Goal: Task Accomplishment & Management: Use online tool/utility

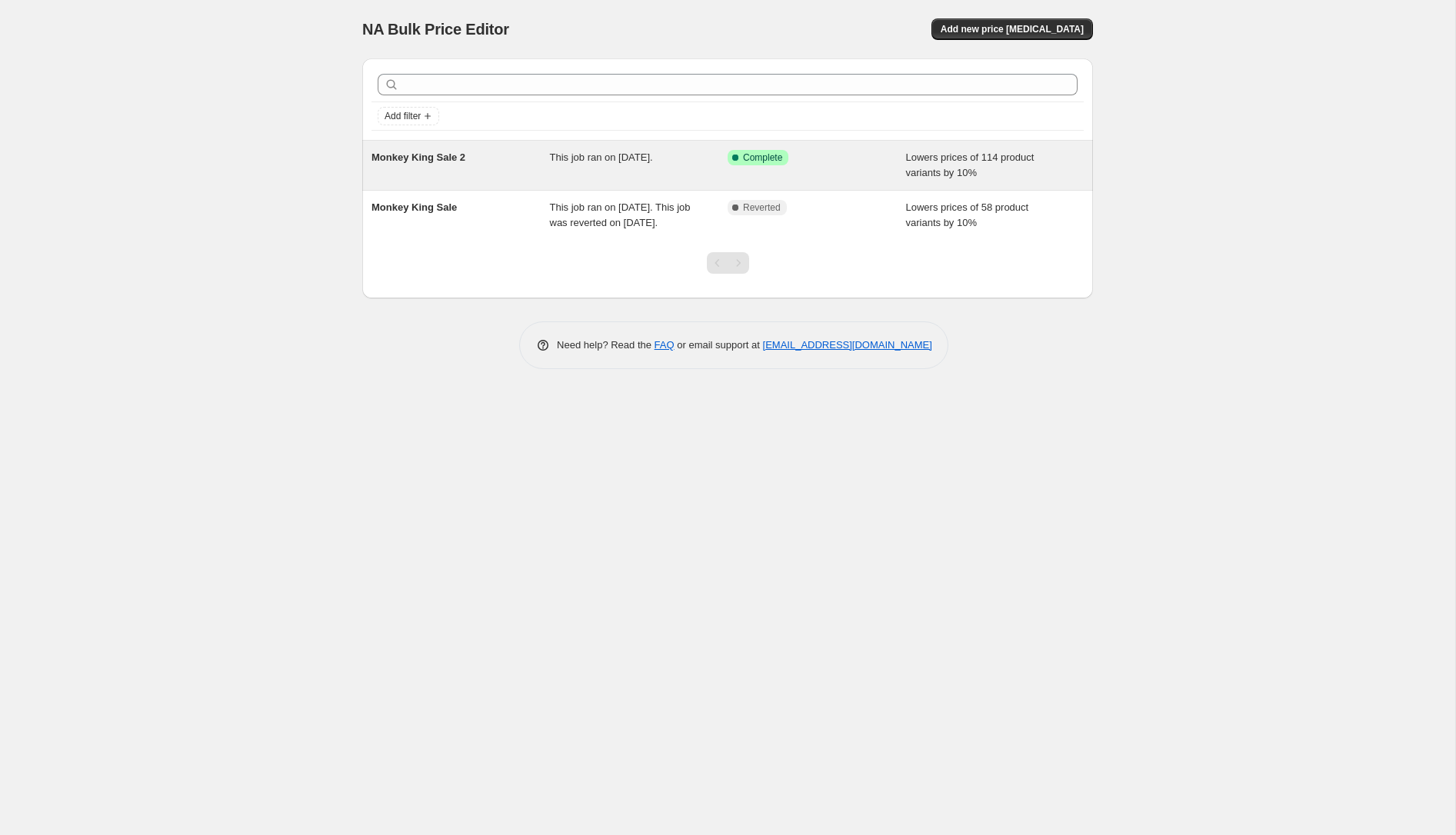
click at [612, 160] on span "This job ran on 13 August 2025." at bounding box center [602, 157] width 103 height 12
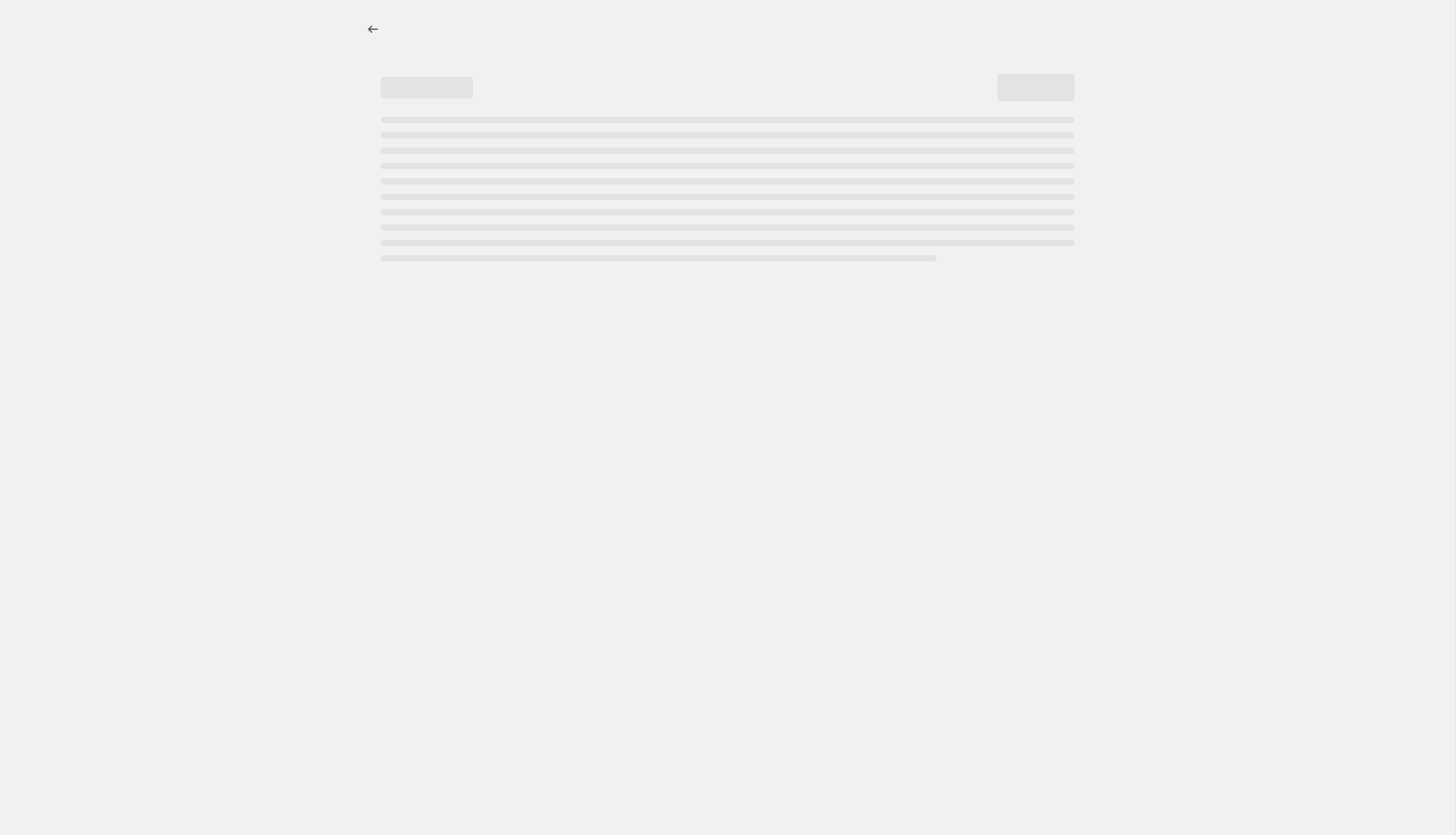
select select "percentage"
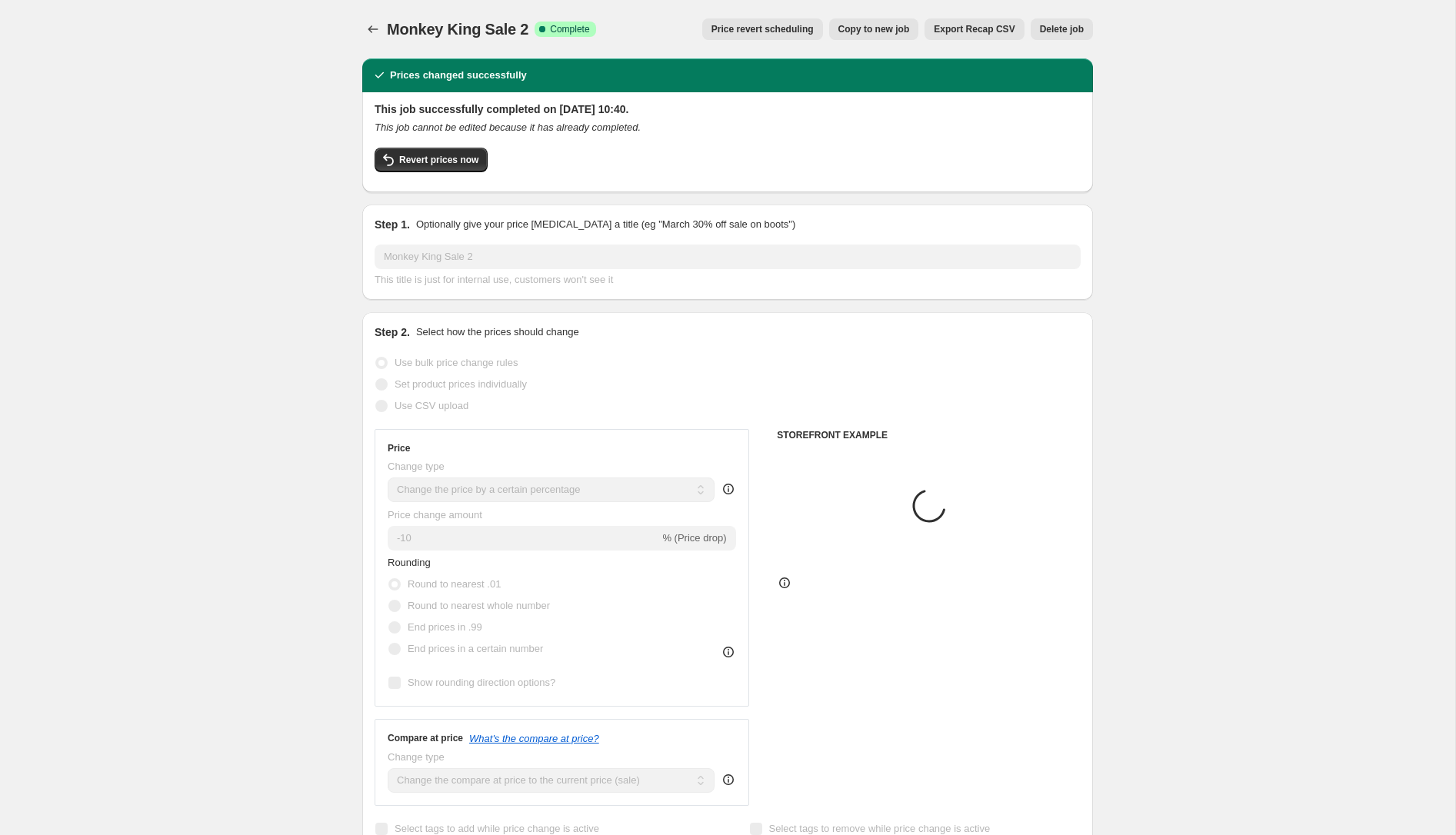
select select "collection"
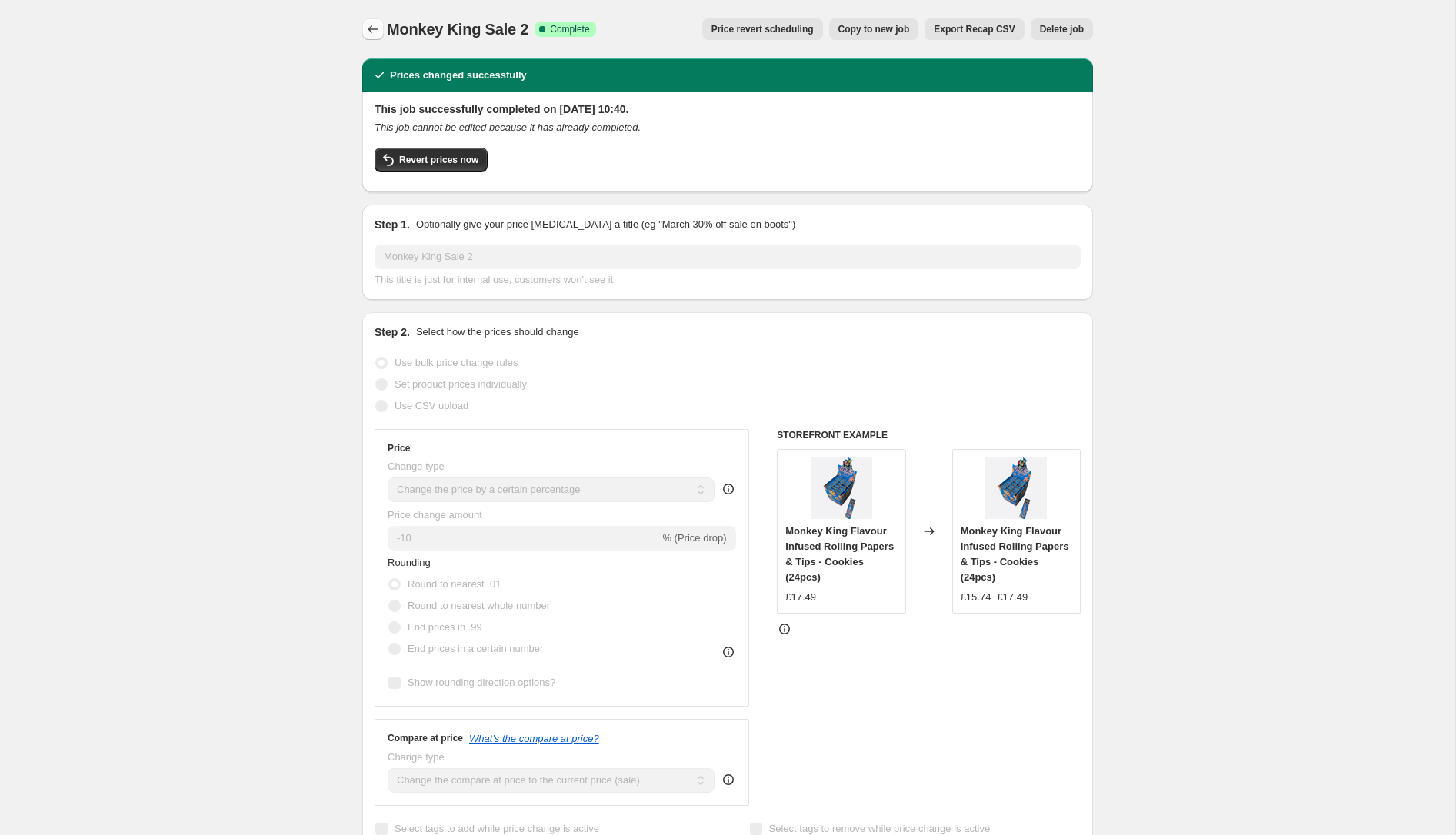
click at [377, 29] on icon "Price change jobs" at bounding box center [373, 30] width 10 height 8
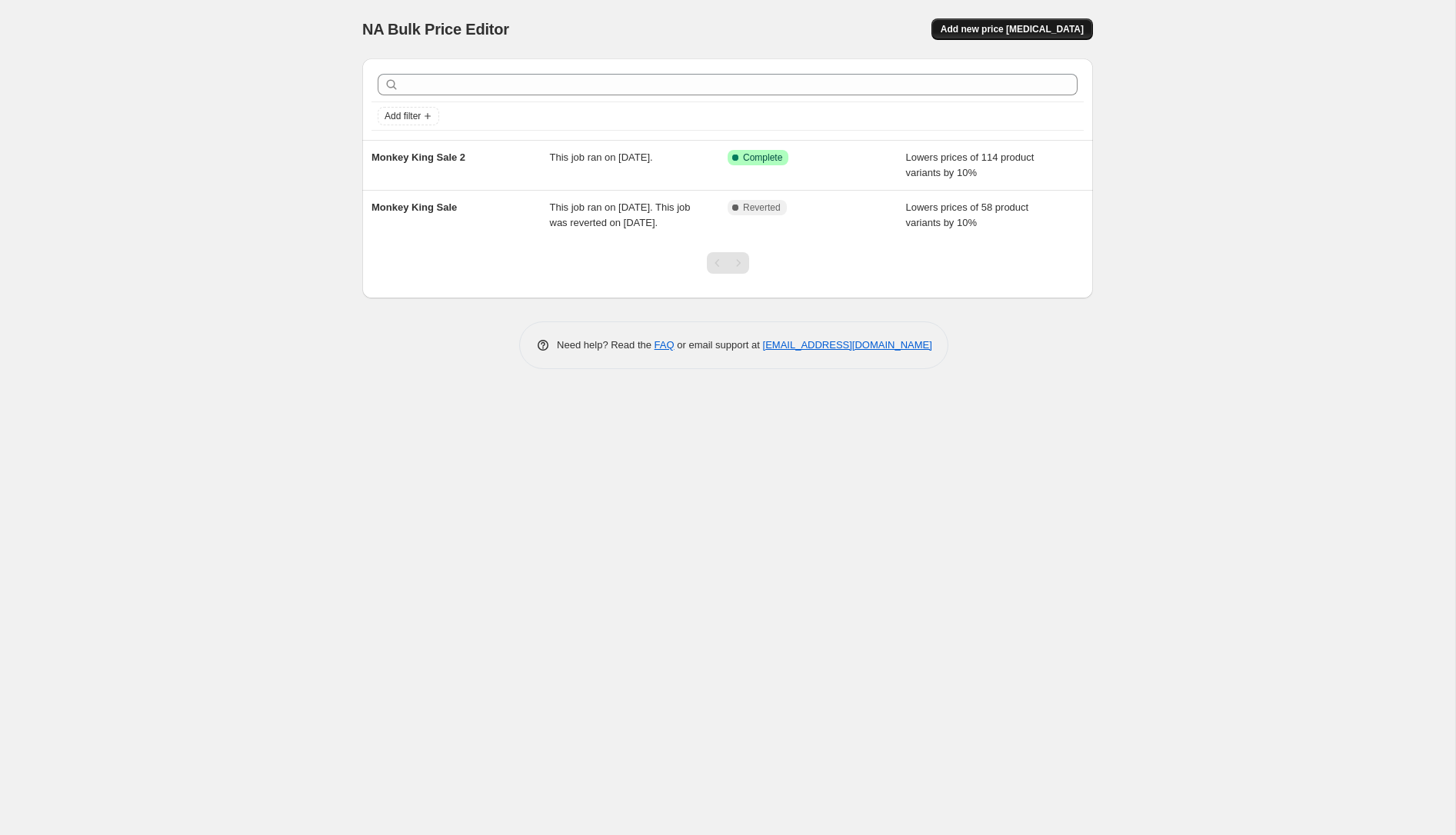
click at [1019, 29] on span "Add new price change job" at bounding box center [1012, 29] width 143 height 12
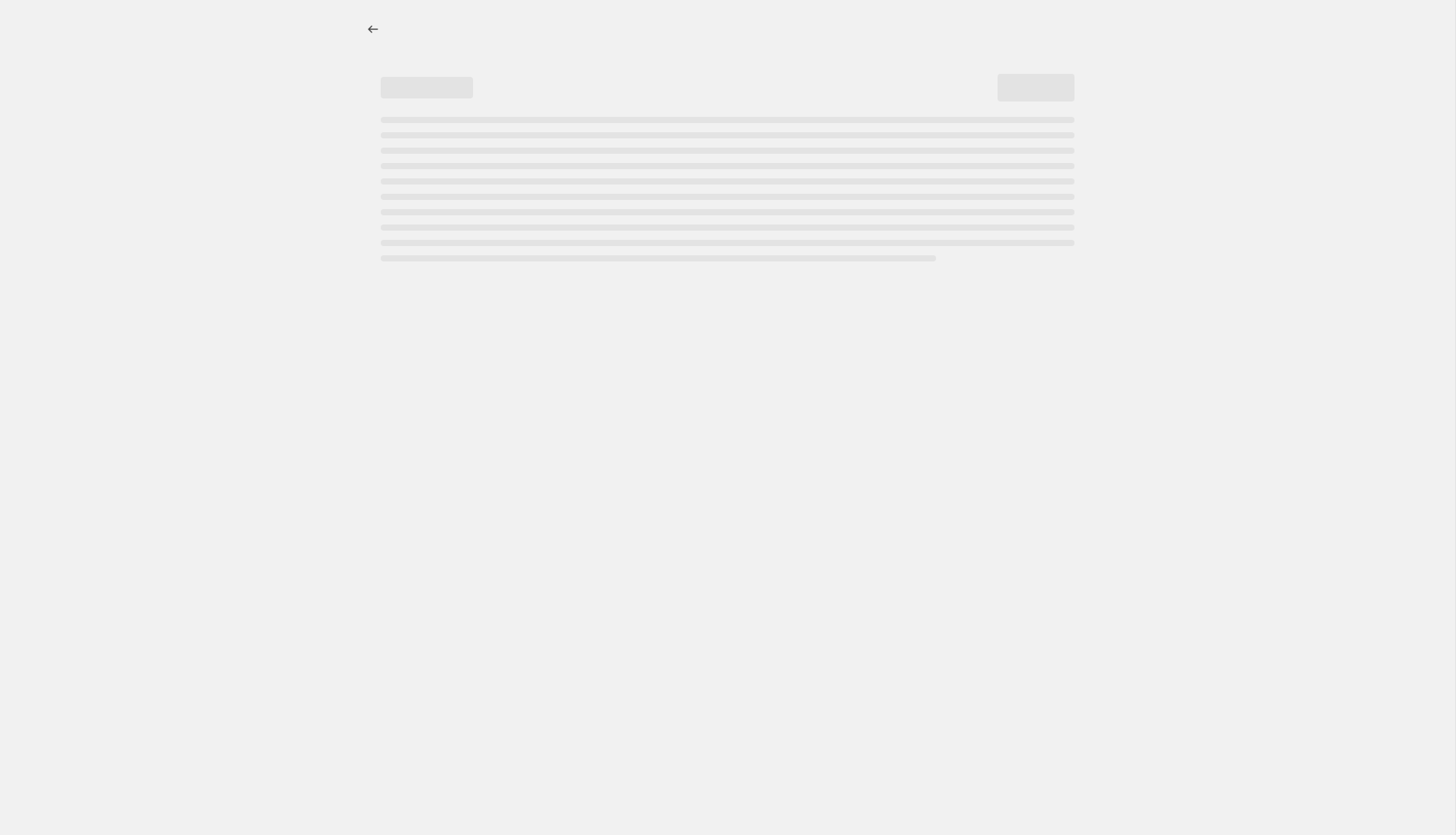
select select "percentage"
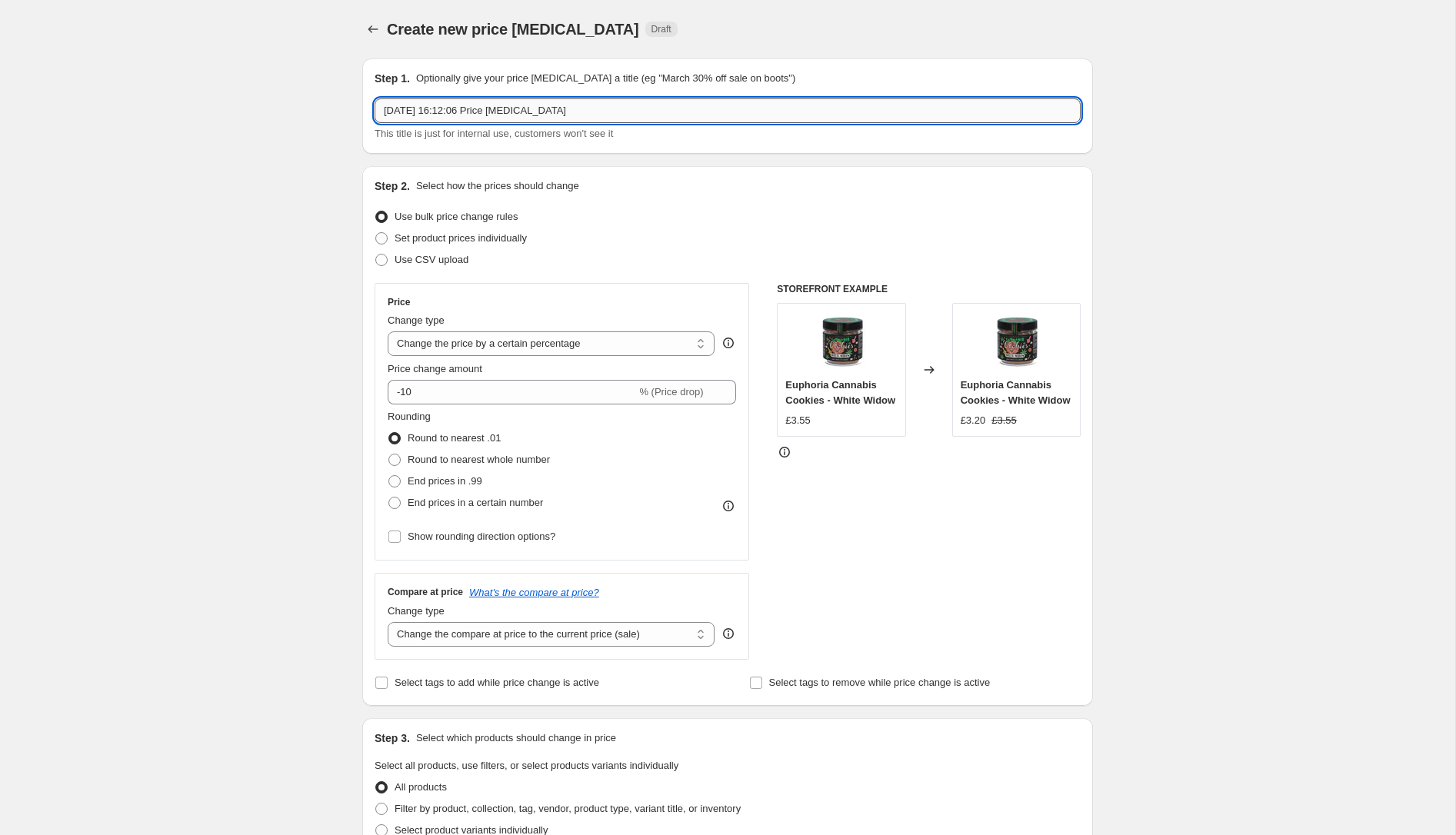
click at [451, 117] on input "15 Aug 2025, 16:12:06 Price change job" at bounding box center [728, 110] width 706 height 25
drag, startPoint x: 562, startPoint y: 112, endPoint x: 491, endPoint y: 110, distance: 71.0
click at [491, 110] on input "15 Aug 2025, 16:12:06 Price change job" at bounding box center [728, 110] width 706 height 25
click at [380, 109] on input "15 Aug 2025, 16:12:06" at bounding box center [728, 110] width 706 height 25
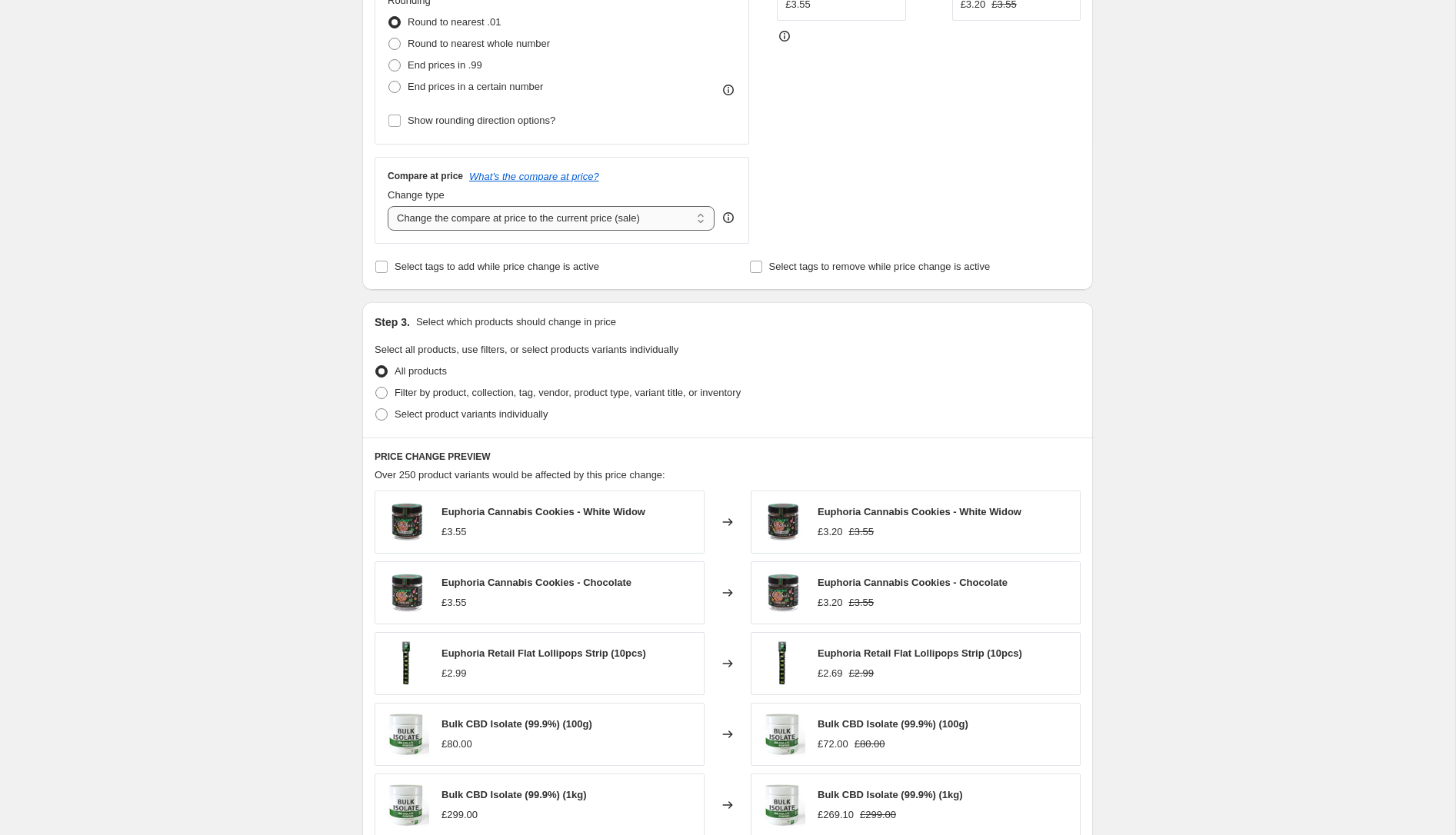
scroll to position [417, 0]
type input "Professor Herb 10% OFF 15 Aug 2025, 16:12:06"
click at [379, 414] on span at bounding box center [381, 414] width 12 height 12
click at [376, 409] on input "Select product variants individually" at bounding box center [375, 408] width 1 height 1
radio input "true"
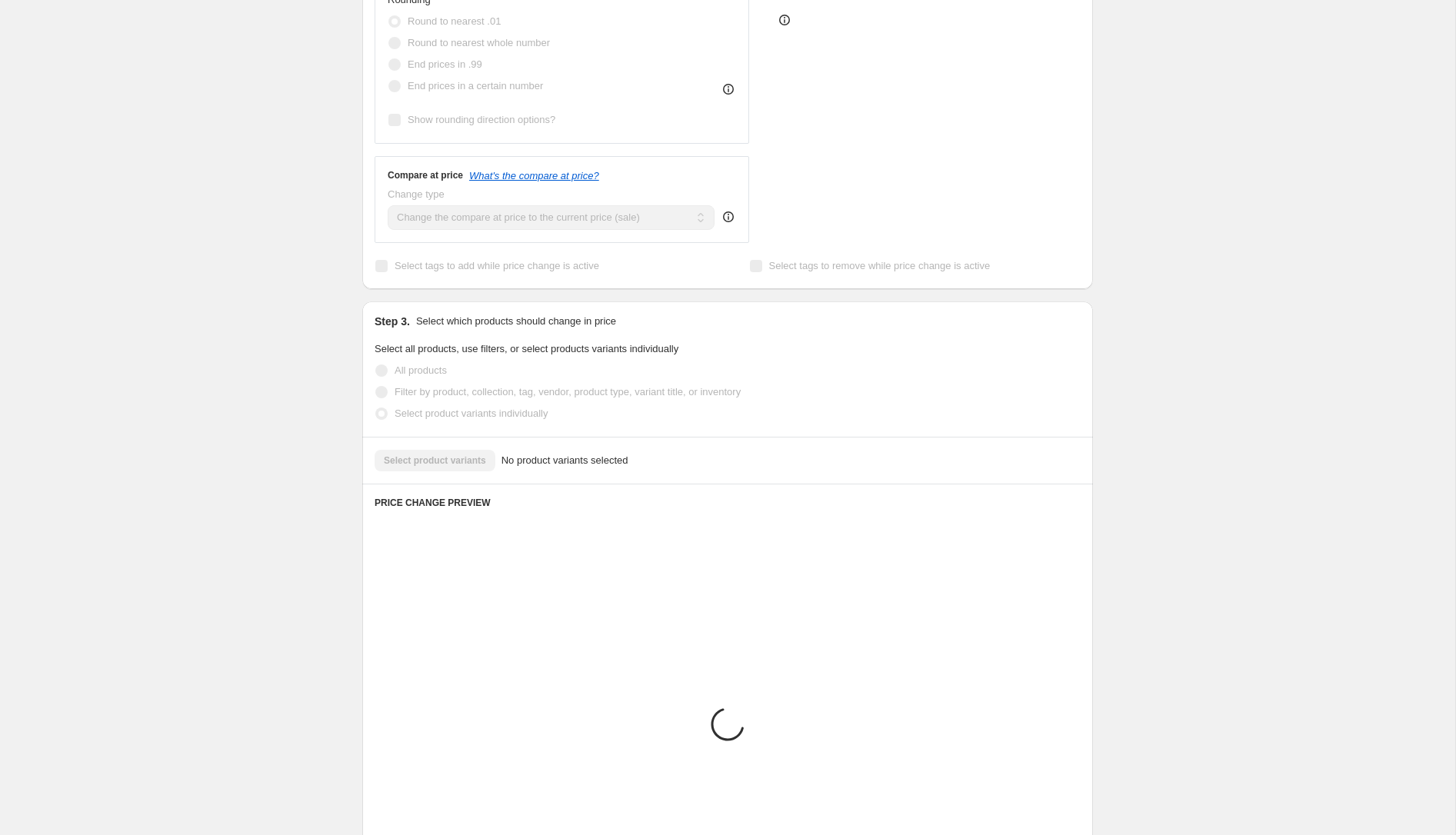
scroll to position [361, 0]
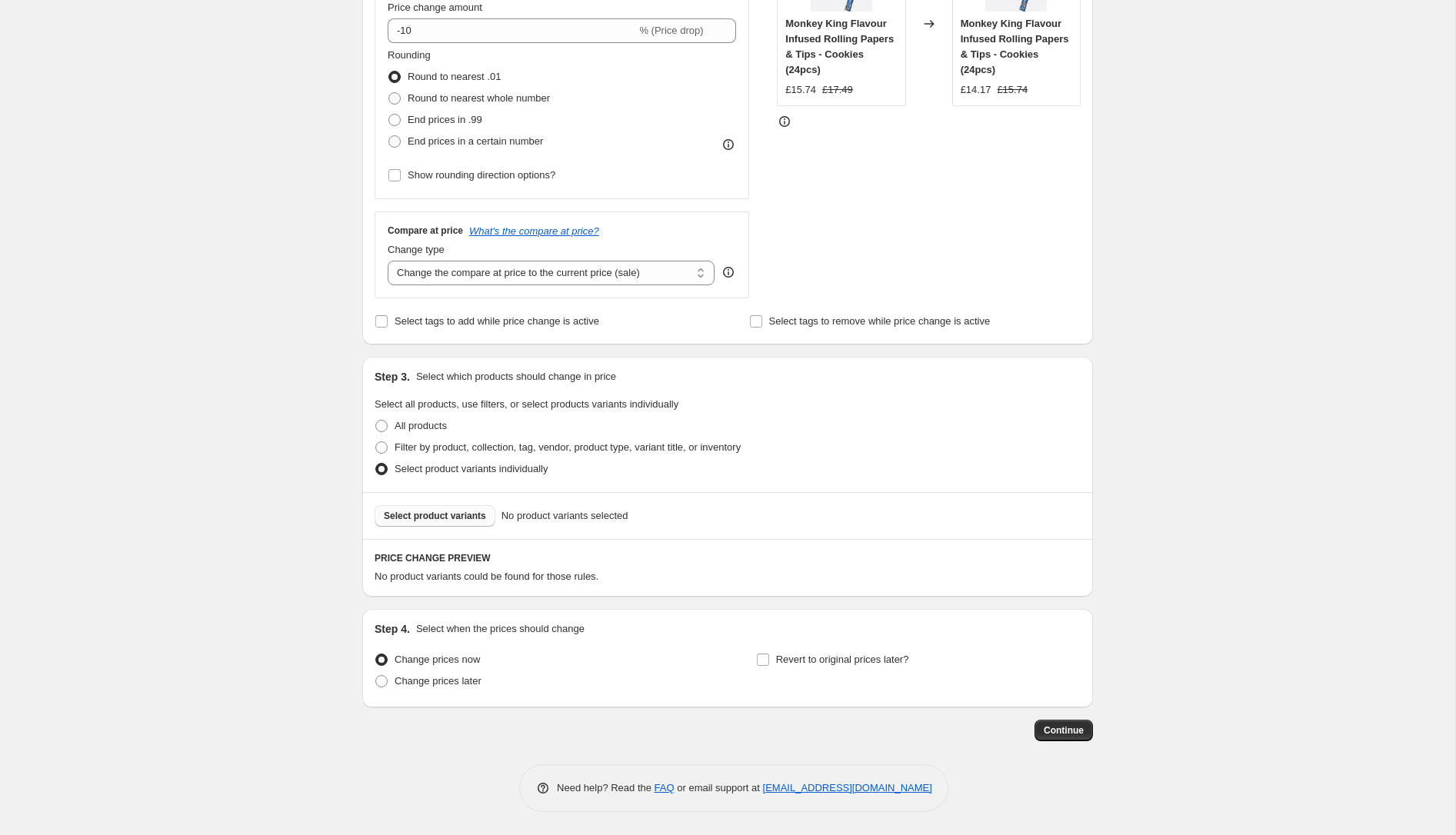
click at [438, 519] on span "Select product variants" at bounding box center [435, 516] width 102 height 12
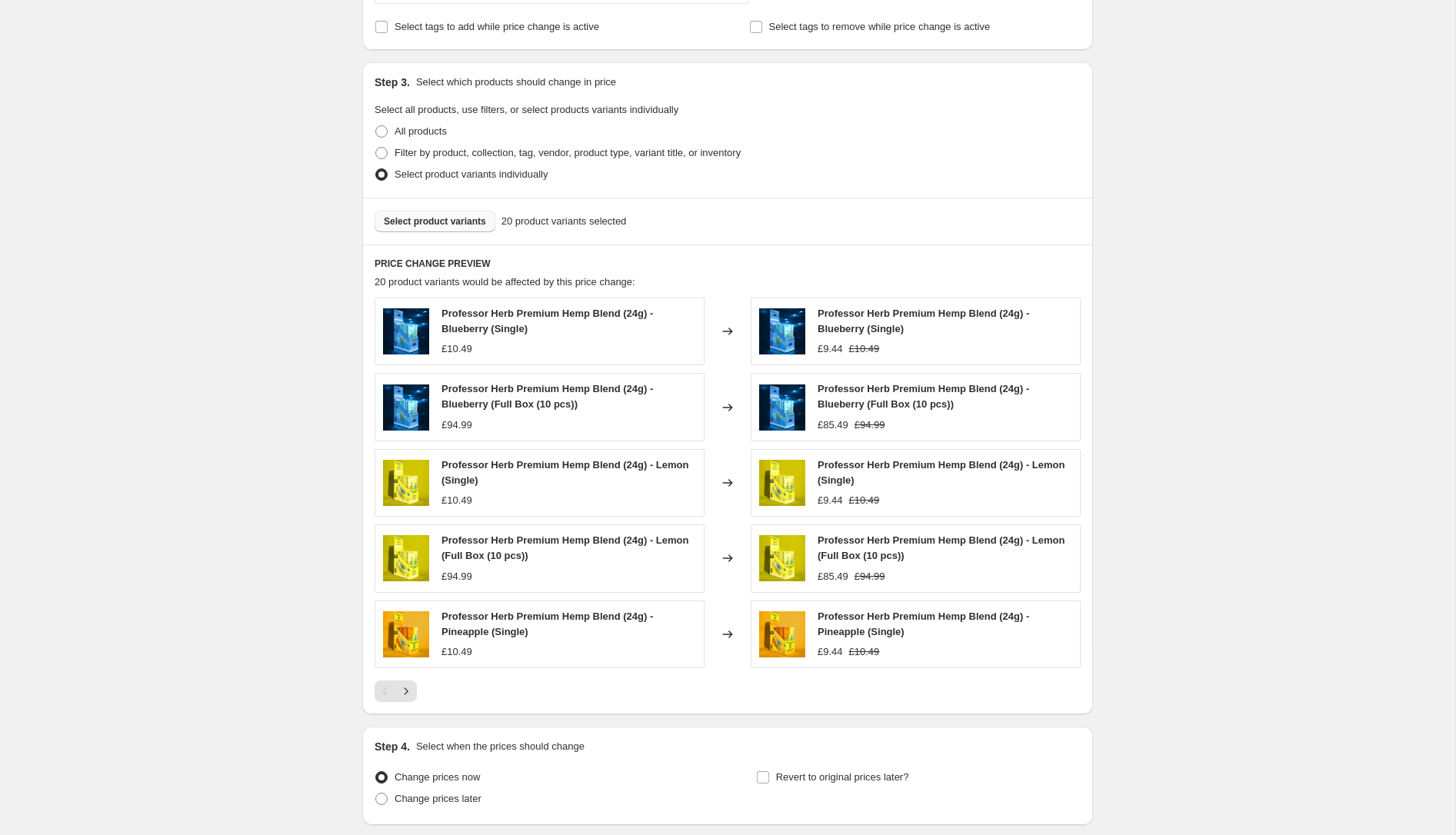
scroll to position [773, 0]
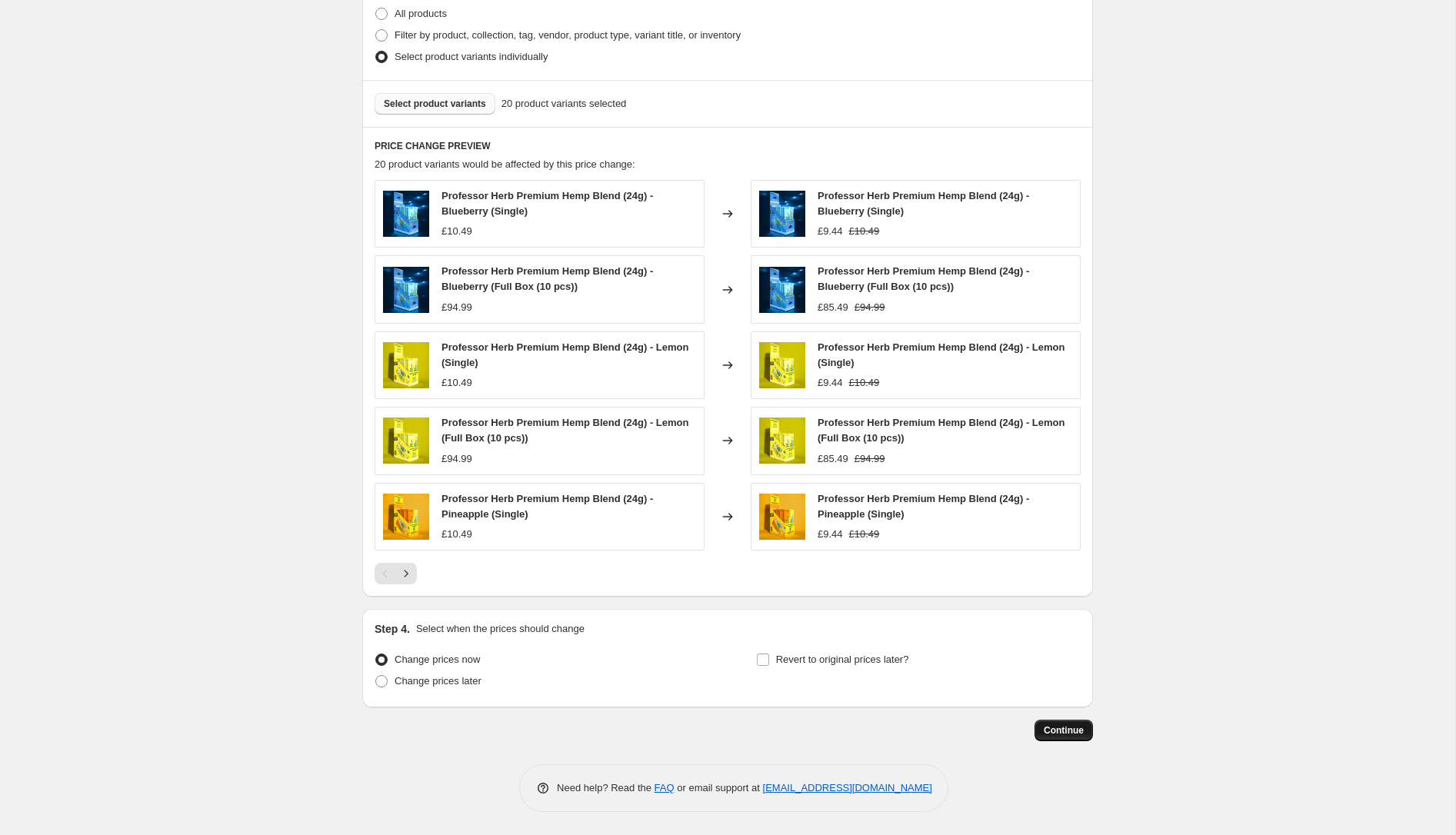
click at [1060, 730] on span "Continue" at bounding box center [1063, 730] width 40 height 12
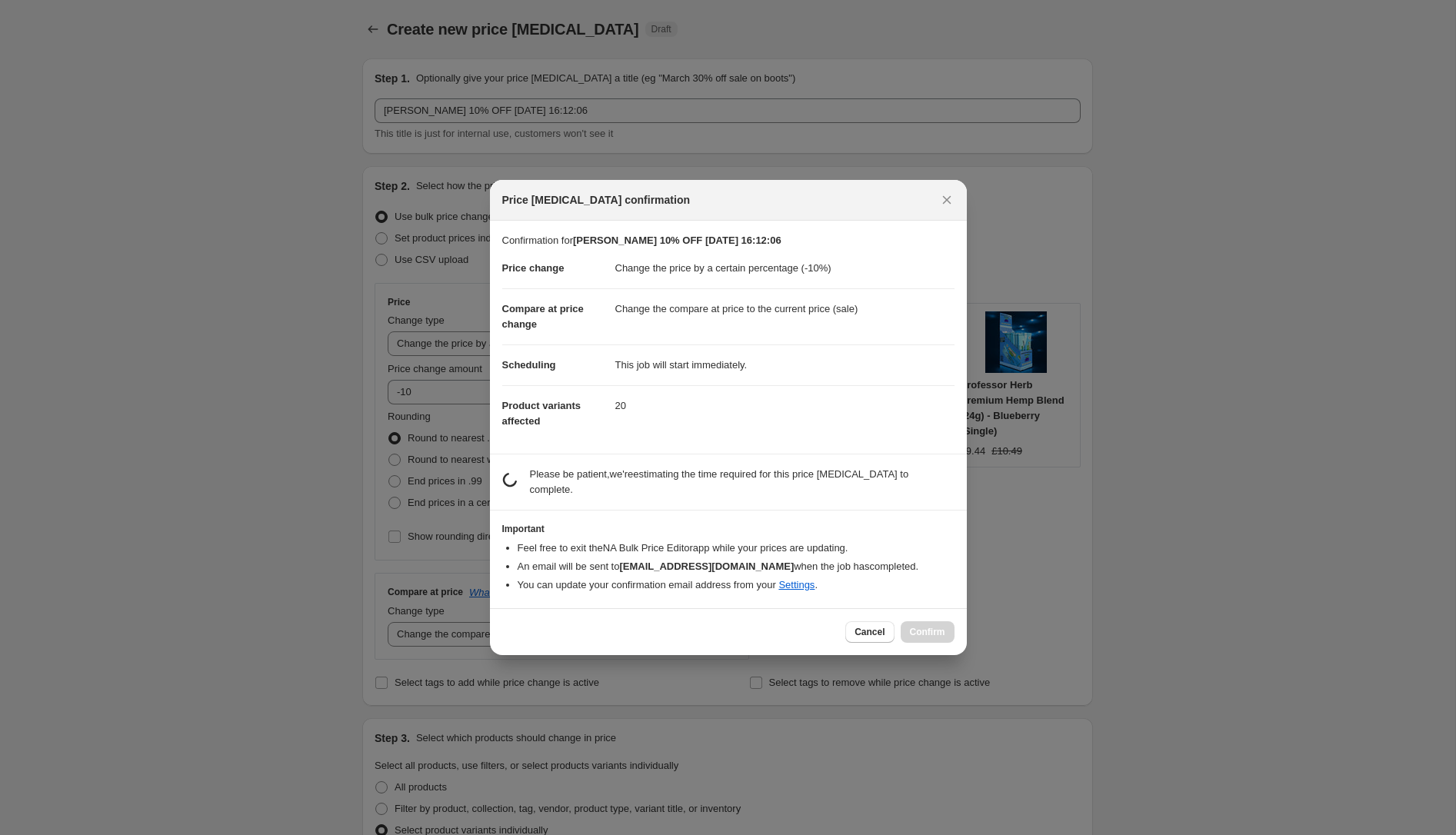
scroll to position [772, 0]
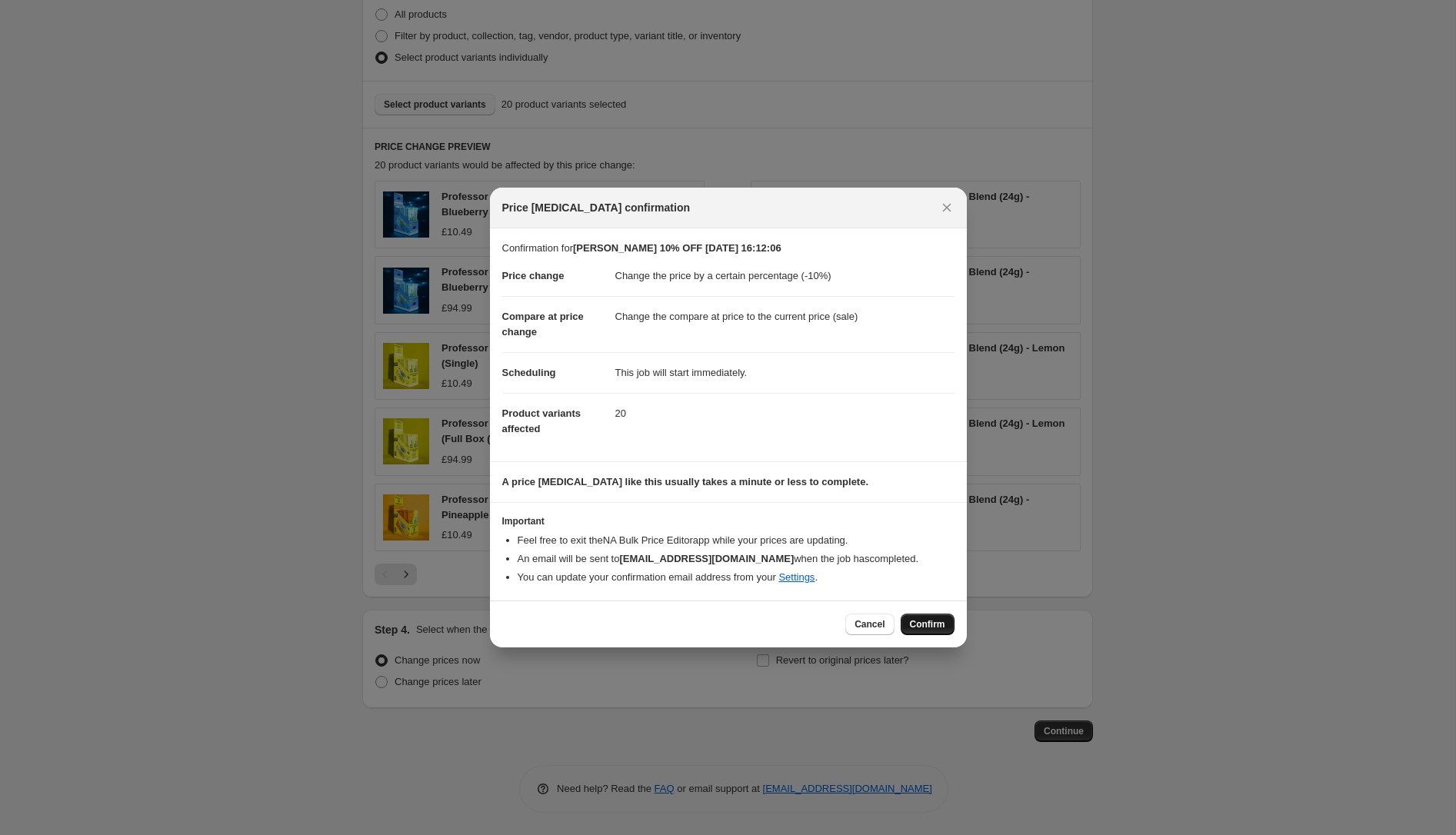
click at [924, 622] on span "Confirm" at bounding box center [928, 624] width 36 height 12
type input "Professor Herb 10% OFF 15 Aug 2025, 16:12:06"
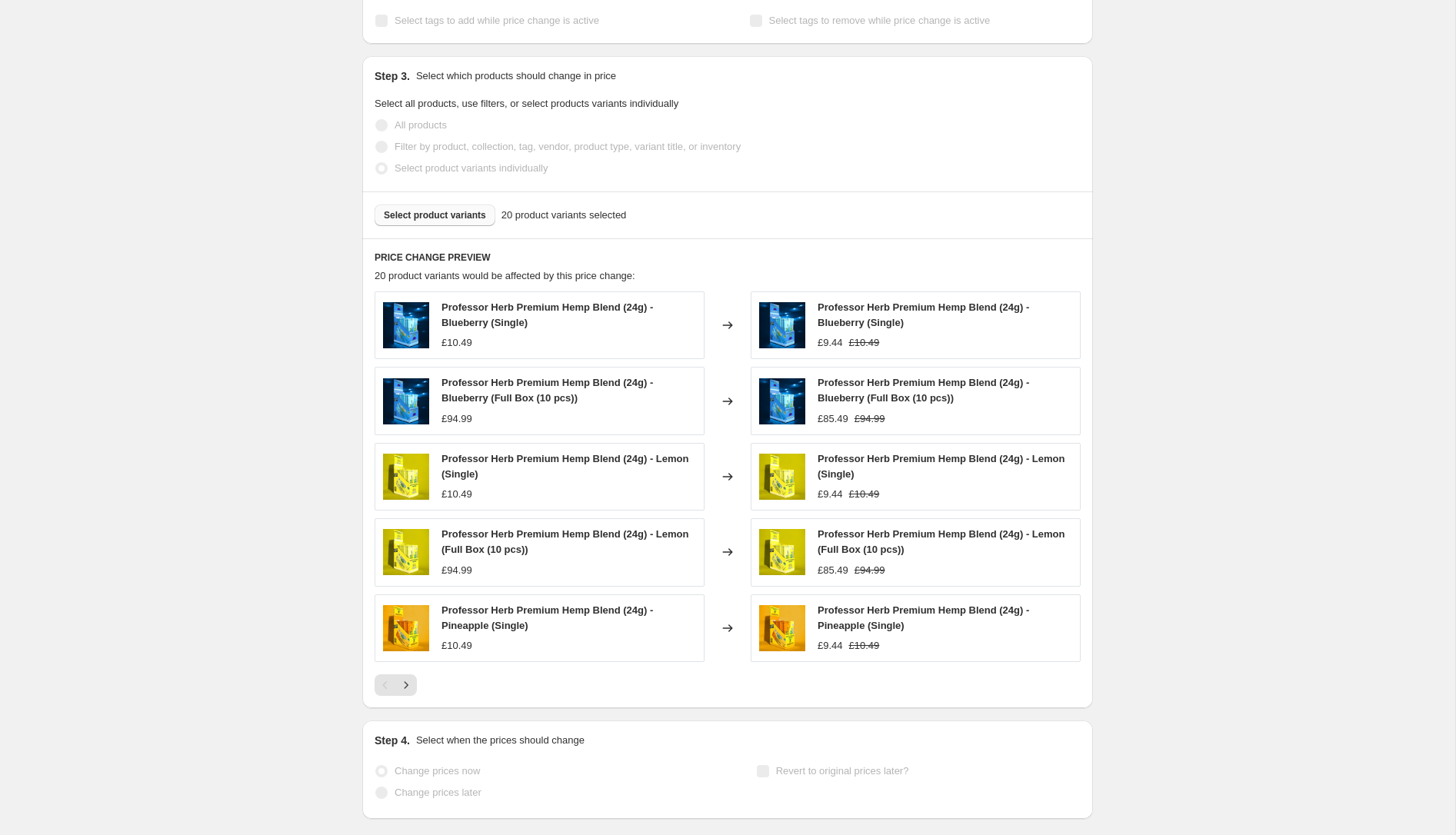
scroll to position [812, 0]
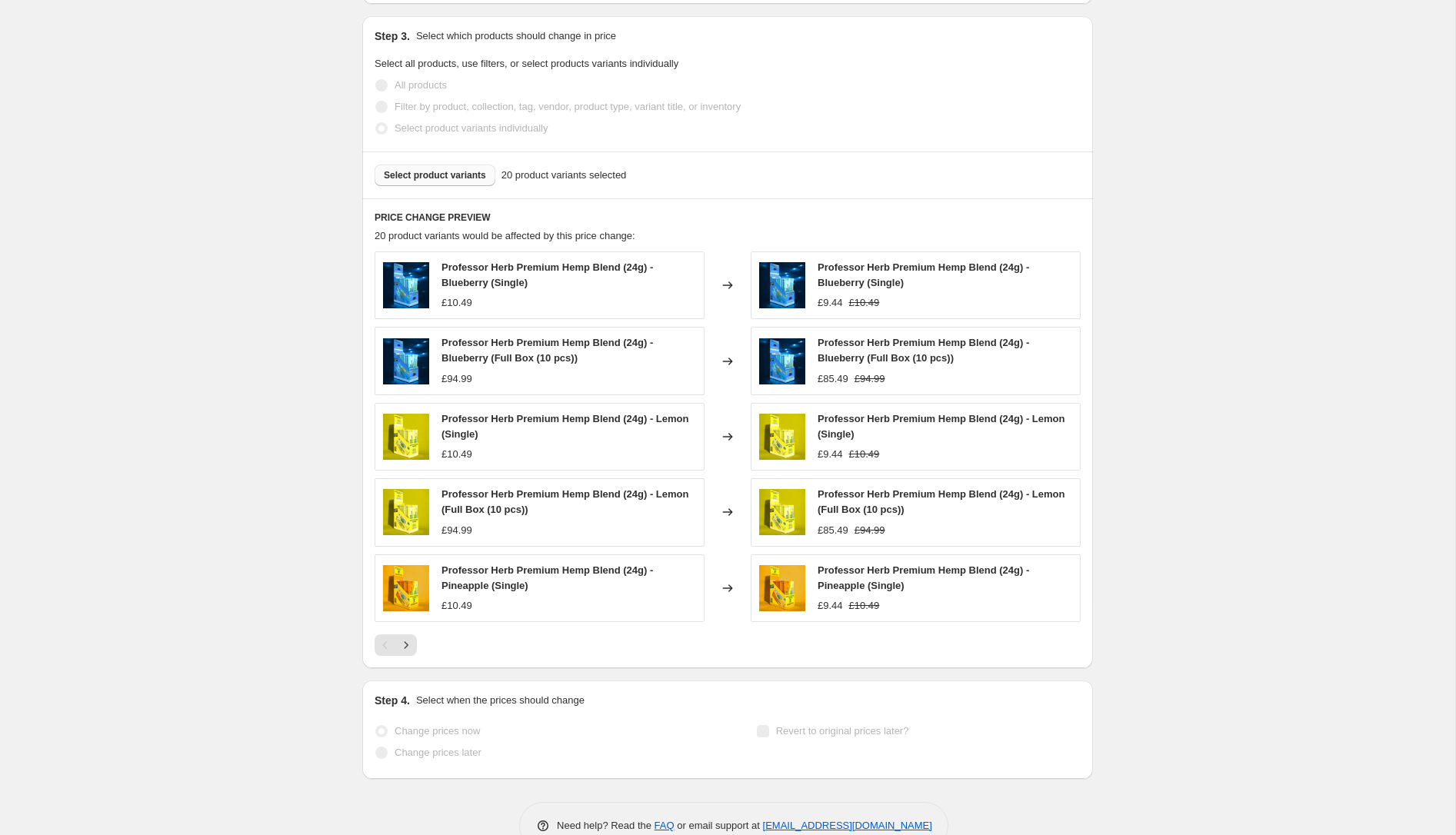
select select "percentage"
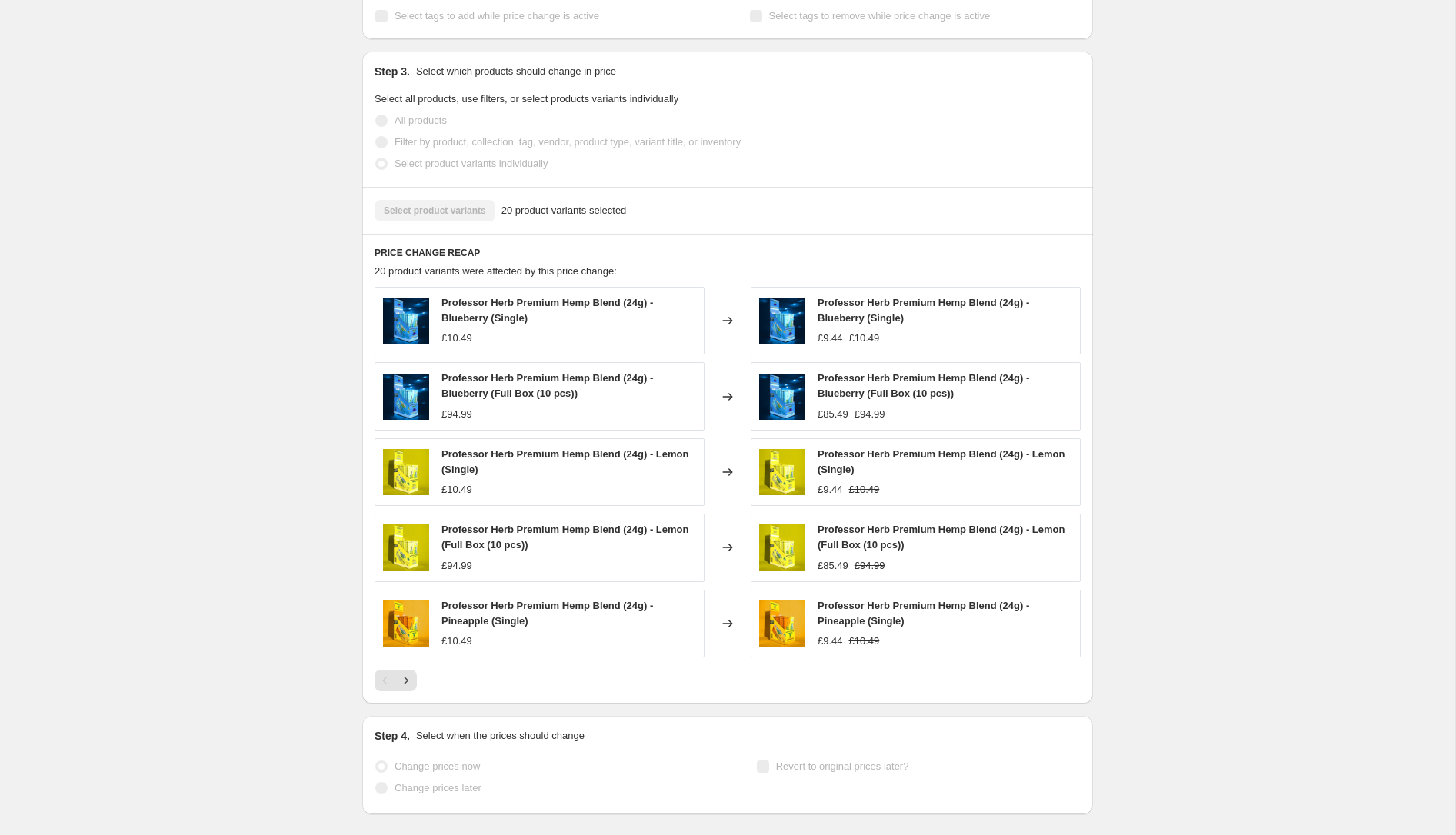
scroll to position [0, 0]
